Goal: Register for event/course

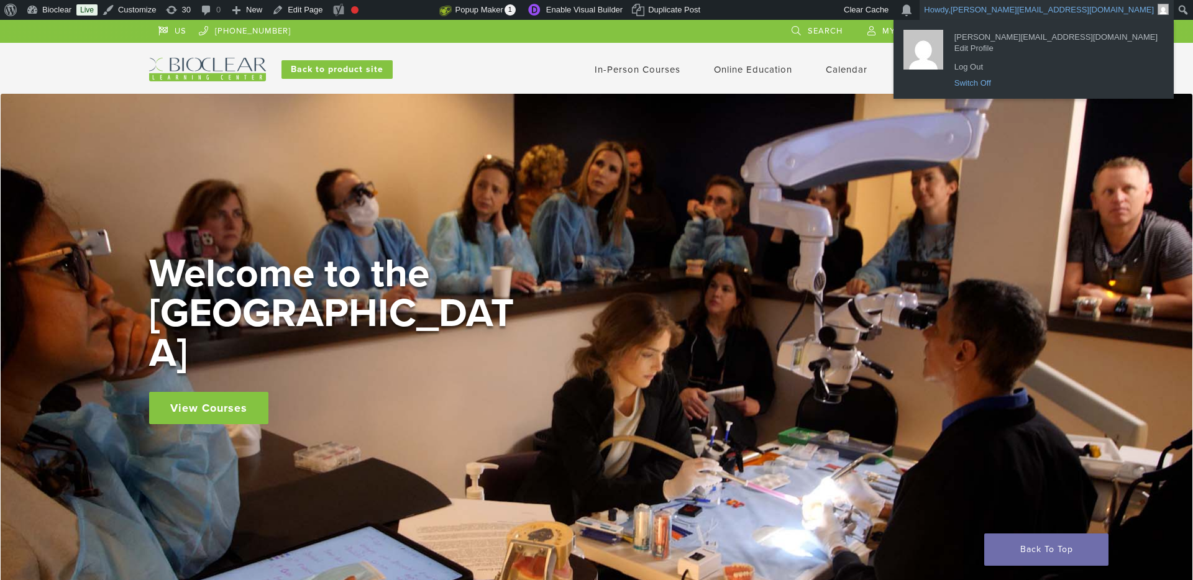
click at [589, 83] on link "Switch Off" at bounding box center [1056, 83] width 216 height 16
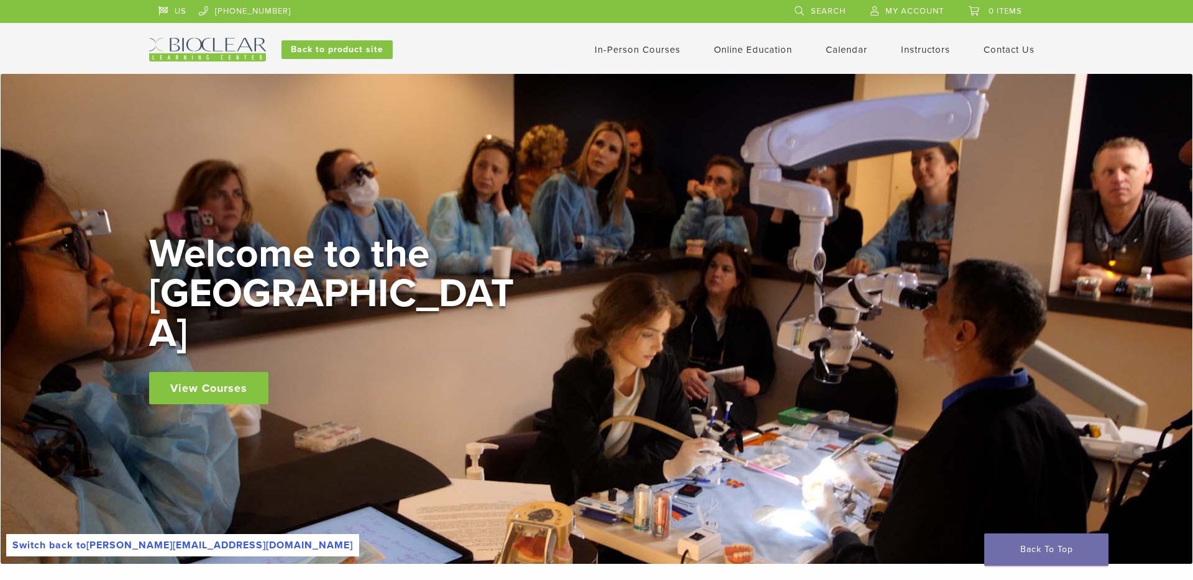
click at [667, 56] on li "In-Person Courses" at bounding box center [638, 49] width 86 height 15
click at [662, 50] on link "In-Person Courses" at bounding box center [638, 49] width 86 height 11
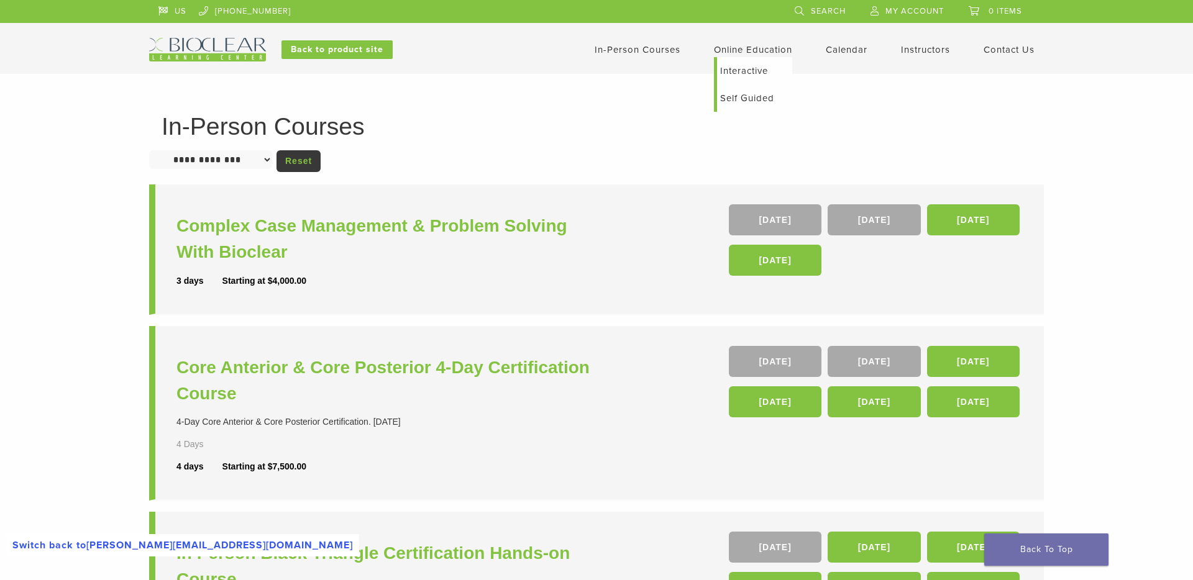
click at [752, 53] on link "Online Education" at bounding box center [753, 49] width 78 height 11
click at [739, 72] on link "Interactive" at bounding box center [754, 70] width 75 height 27
